Goal: Check status: Check status

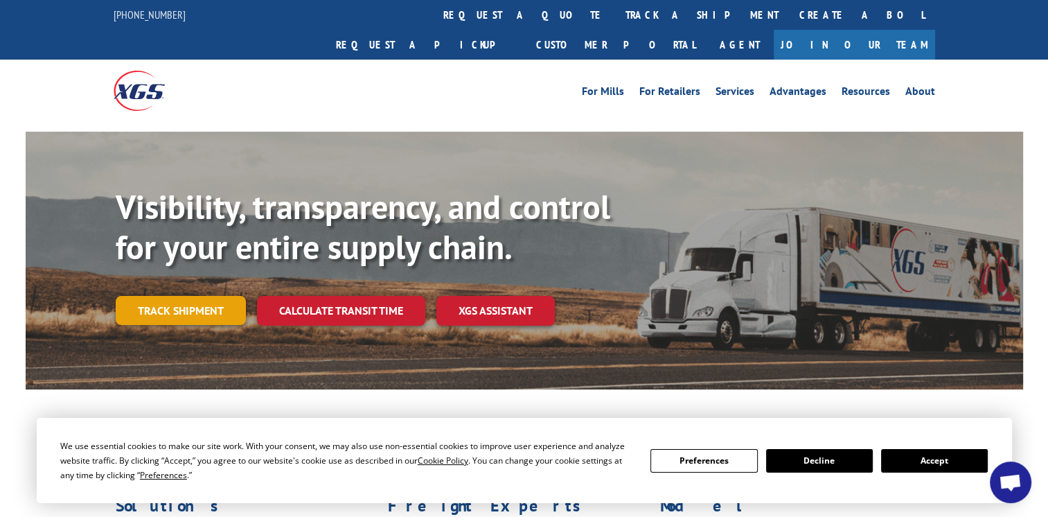
click at [193, 296] on link "Track shipment" at bounding box center [181, 310] width 130 height 29
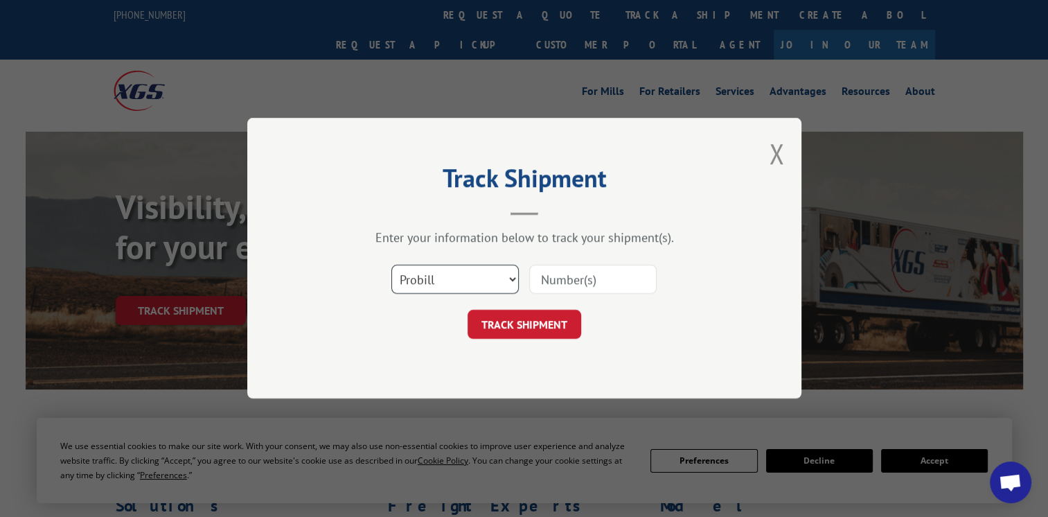
click at [457, 279] on select "Select category... Probill BOL PO" at bounding box center [454, 279] width 127 height 29
select select "po"
click at [391, 265] on select "Select category... Probill BOL PO" at bounding box center [454, 279] width 127 height 29
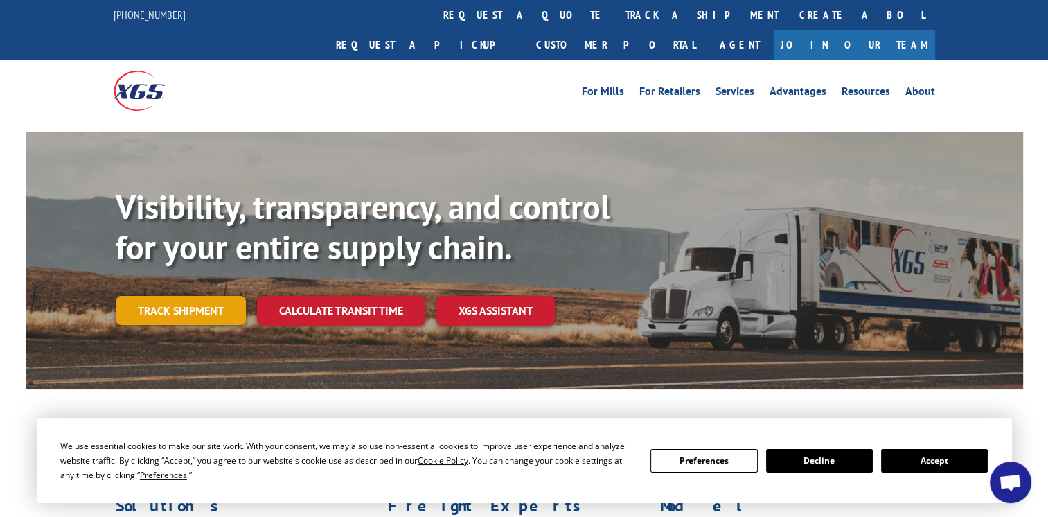
click at [198, 296] on link "Track shipment" at bounding box center [181, 310] width 130 height 29
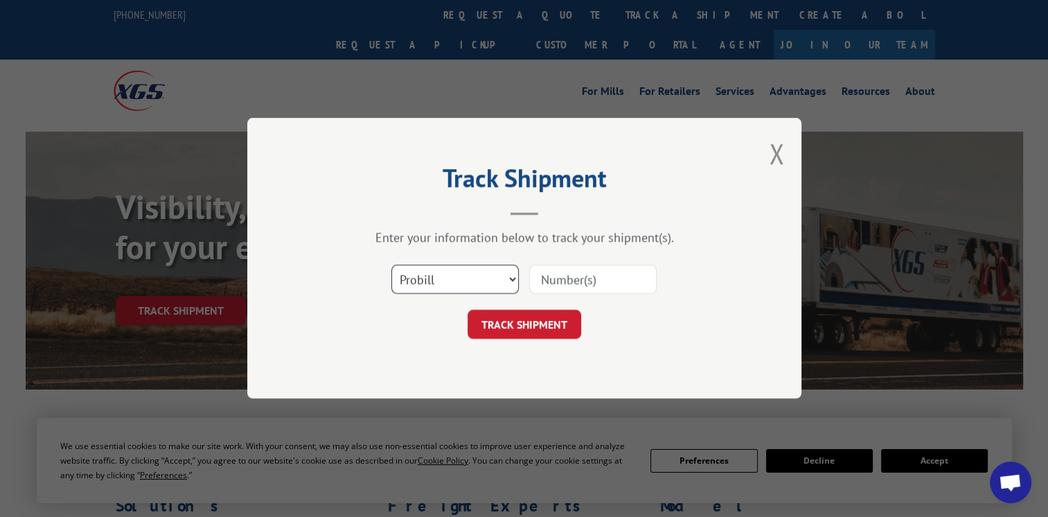
click at [470, 284] on select "Select category... Probill BOL PO" at bounding box center [454, 279] width 127 height 29
select select "po"
click at [391, 265] on select "Select category... Probill BOL PO" at bounding box center [454, 279] width 127 height 29
click at [572, 282] on input at bounding box center [592, 279] width 127 height 29
paste input "po3"
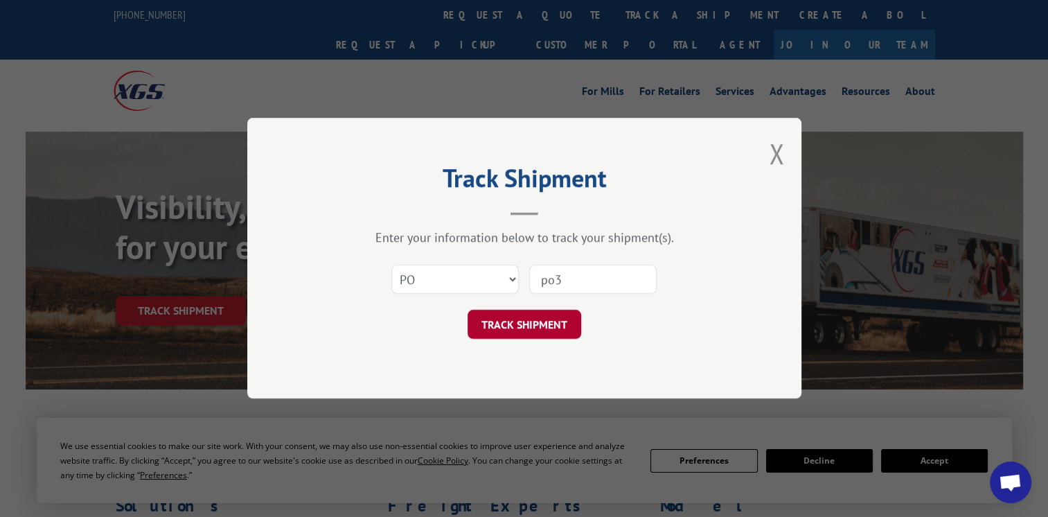
type input "po3"
click at [526, 327] on button "TRACK SHIPMENT" at bounding box center [525, 324] width 114 height 29
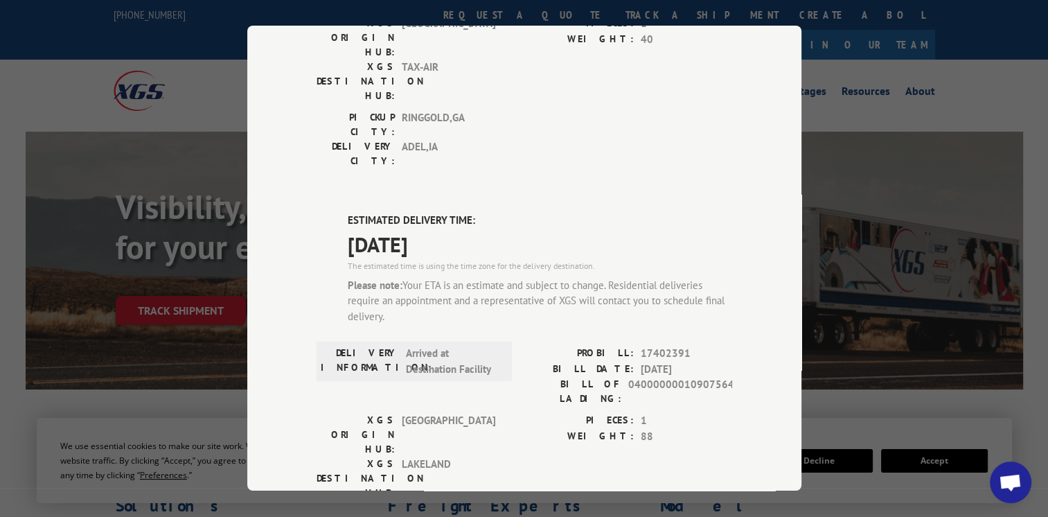
scroll to position [531, 0]
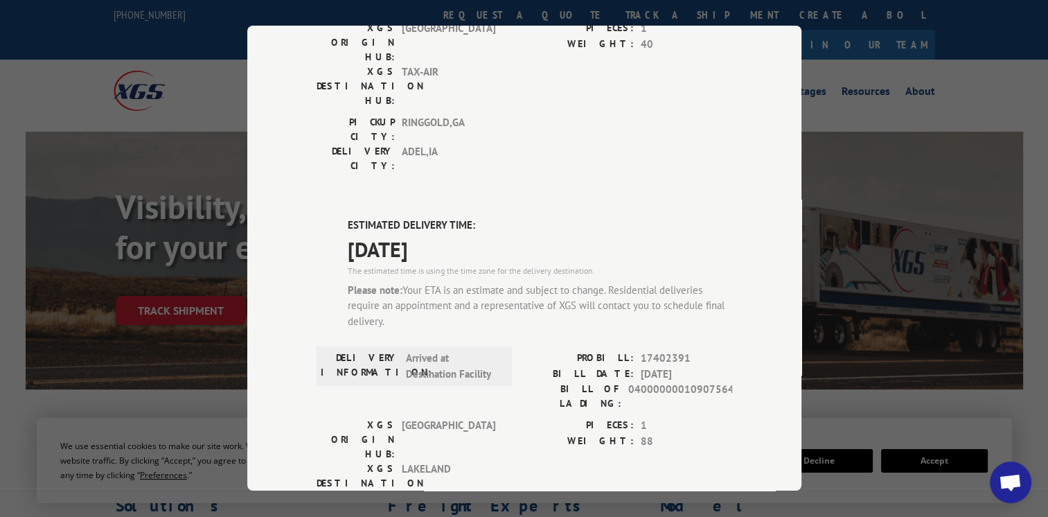
click at [265, 51] on div "Track Shipment DELIVERED DELIVERY INFORMATION: PROBILL: 8389819 BILL DATE: [DAT…" at bounding box center [524, 258] width 554 height 465
click at [200, 69] on div "Track Shipment DELIVERED DELIVERY INFORMATION: PROBILL: 8389819 BILL DATE: [DAT…" at bounding box center [524, 258] width 1048 height 517
